Goal: Task Accomplishment & Management: Manage account settings

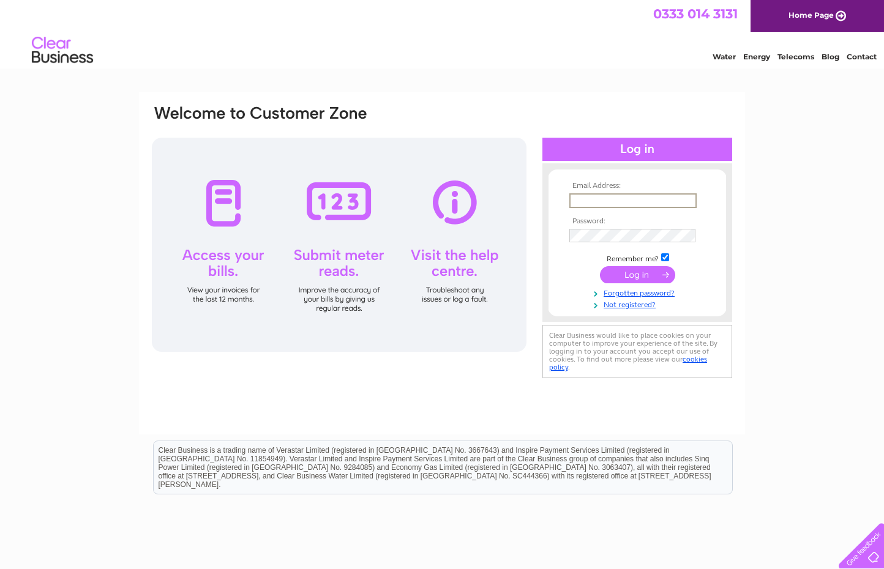
click at [596, 195] on input "text" at bounding box center [632, 200] width 127 height 15
type input "[PERSON_NAME][EMAIL_ADDRESS][PERSON_NAME][DOMAIN_NAME]"
click at [600, 266] on input "submit" at bounding box center [637, 274] width 75 height 17
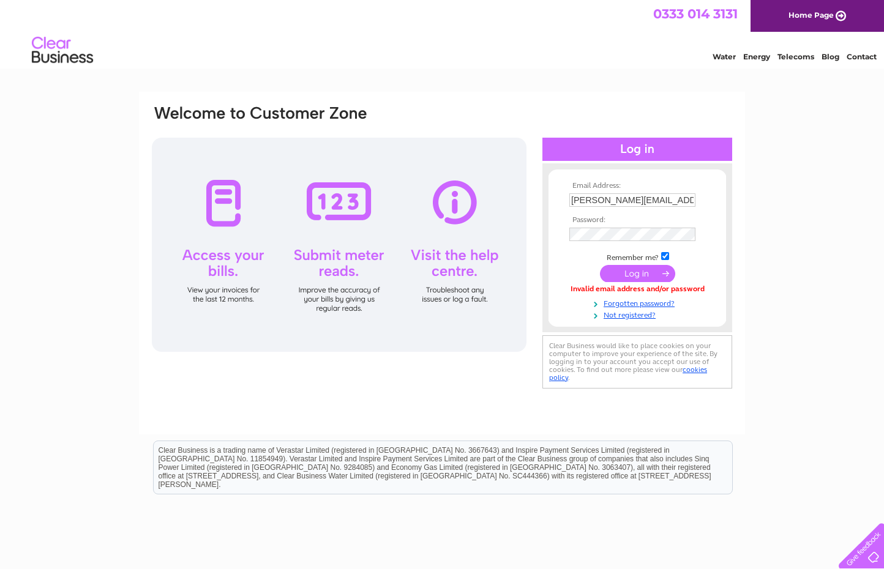
click at [373, 378] on div "Email Address: [PERSON_NAME][EMAIL_ADDRESS][PERSON_NAME][DOMAIN_NAME] Password:" at bounding box center [442, 248] width 583 height 288
click at [600, 266] on input "submit" at bounding box center [637, 274] width 75 height 17
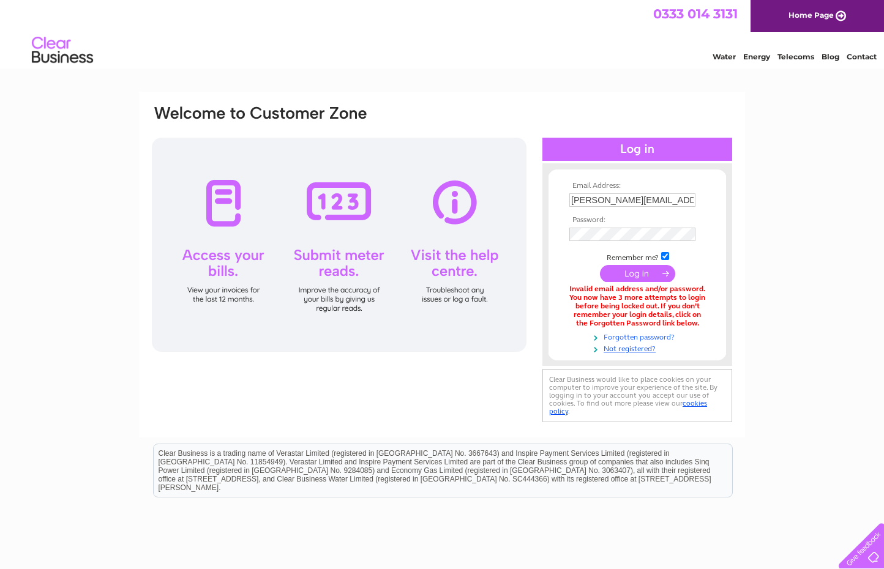
click at [632, 336] on link "Forgotten password?" at bounding box center [638, 337] width 139 height 12
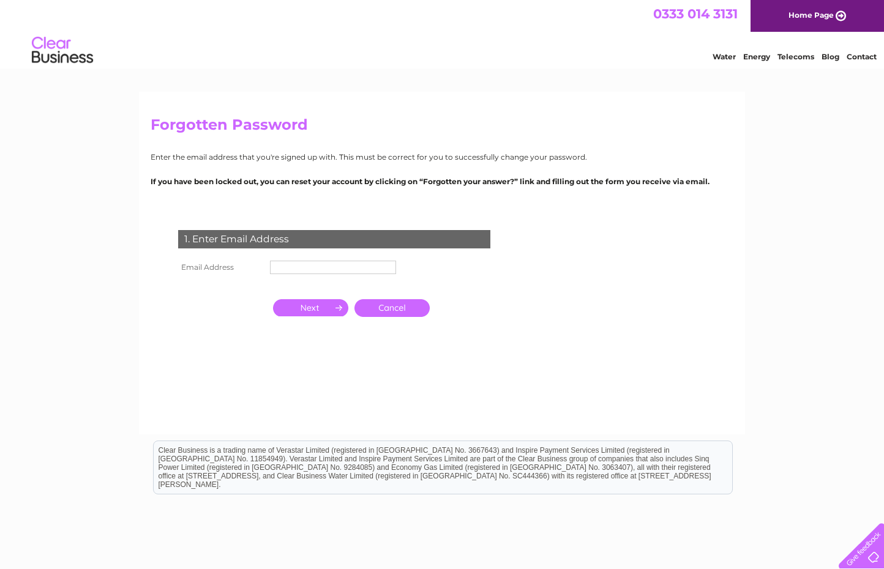
click at [301, 268] on input "text" at bounding box center [333, 267] width 126 height 13
type input "murray.hadden@btinternet.com"
click at [330, 309] on input "button" at bounding box center [310, 307] width 75 height 17
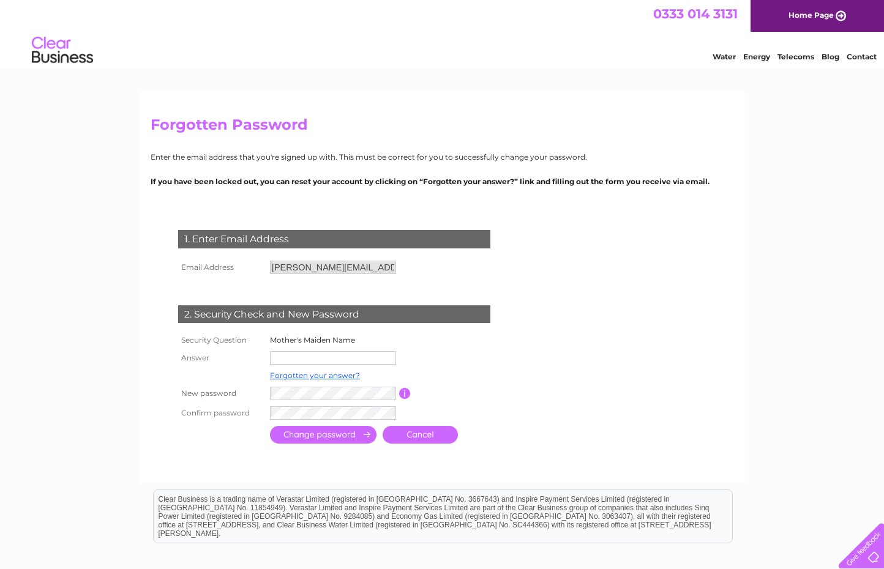
click at [293, 355] on input "text" at bounding box center [333, 357] width 126 height 13
type input "Wood"
click at [252, 397] on tr "New password Password must be at least 6 characters long" at bounding box center [348, 394] width 346 height 21
click at [322, 434] on input "submit" at bounding box center [323, 435] width 107 height 18
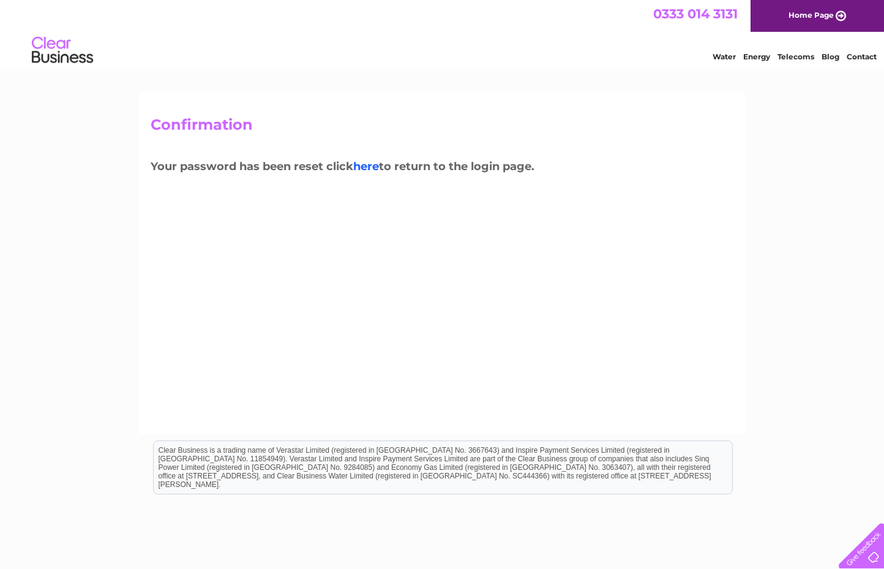
click at [365, 165] on link "here" at bounding box center [366, 166] width 26 height 13
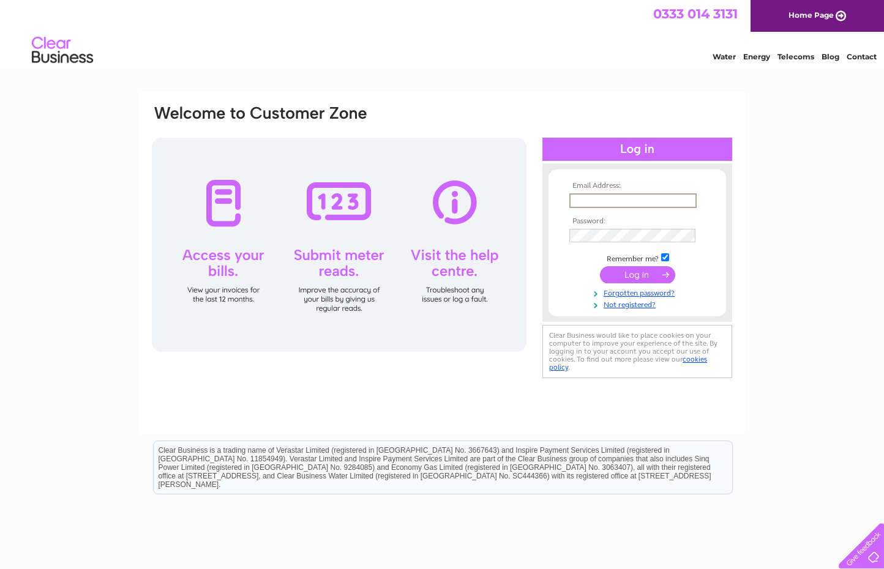
click at [599, 200] on input "text" at bounding box center [632, 200] width 127 height 15
type input "murray.hadden@btinternet.com"
click at [645, 275] on input "submit" at bounding box center [637, 274] width 75 height 17
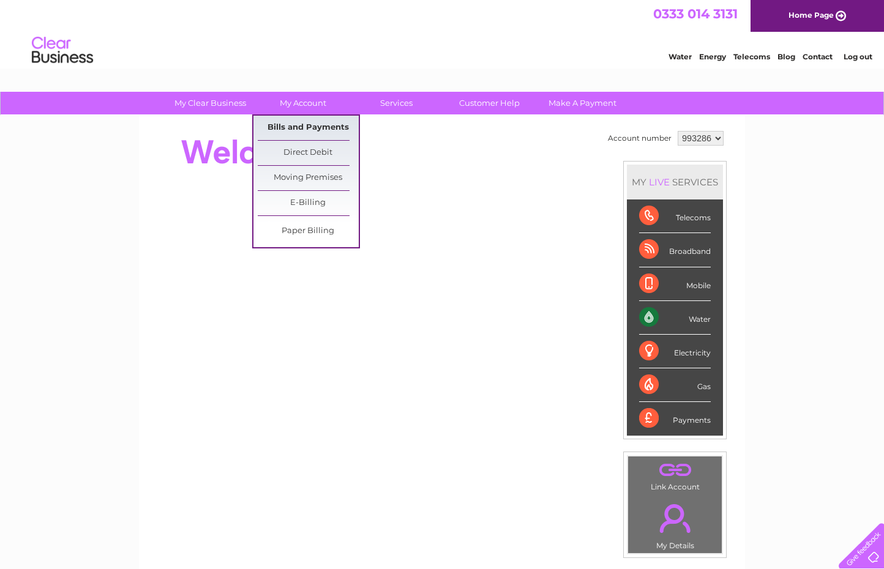
click at [311, 124] on link "Bills and Payments" at bounding box center [308, 128] width 101 height 24
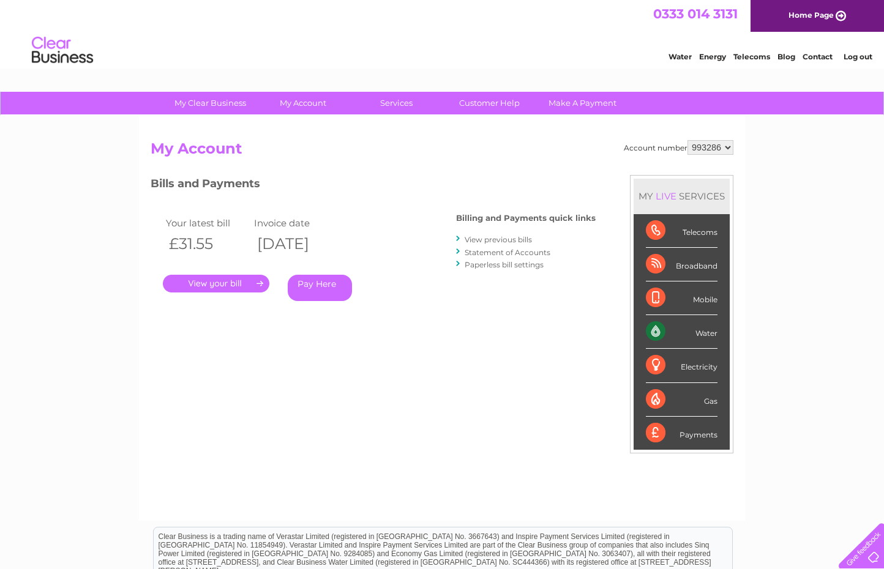
click at [227, 283] on link "." at bounding box center [216, 284] width 107 height 18
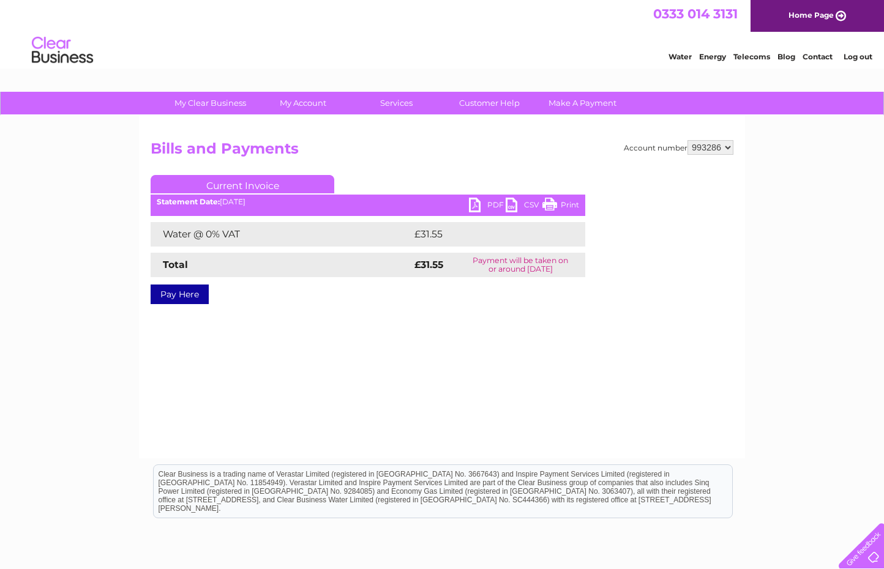
click at [476, 201] on link "PDF" at bounding box center [487, 207] width 37 height 18
click at [859, 56] on link "Log out" at bounding box center [858, 56] width 29 height 9
